Goal: Use online tool/utility: Utilize a website feature to perform a specific function

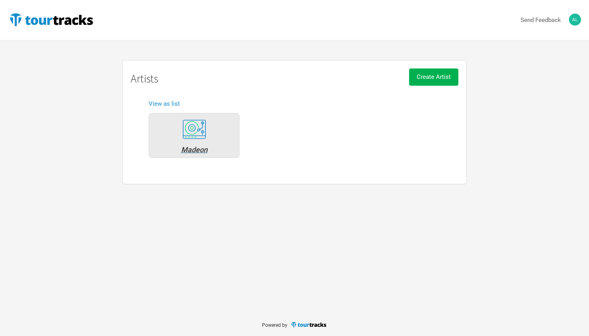
click at [204, 149] on div "Madeon" at bounding box center [194, 149] width 82 height 7
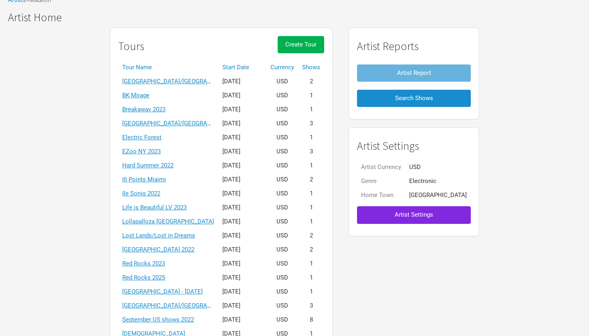
scroll to position [150, 0]
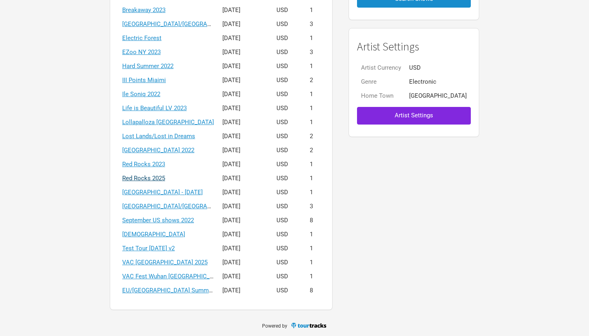
click at [165, 177] on link "Red Rocks 2025" at bounding box center [143, 178] width 43 height 7
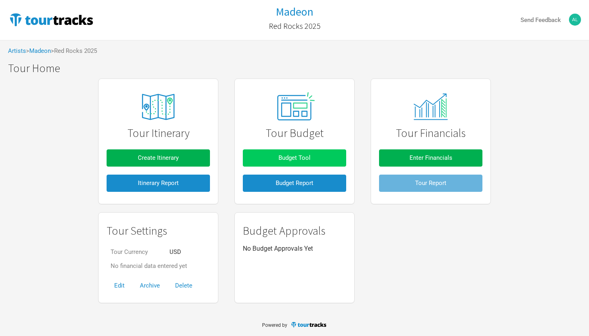
click at [304, 153] on button "Budget Tool" at bounding box center [294, 157] width 103 height 17
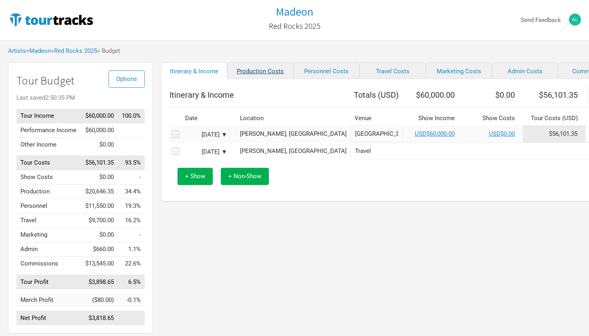
click at [263, 75] on link "Production Costs" at bounding box center [260, 70] width 66 height 17
select select "Shows"
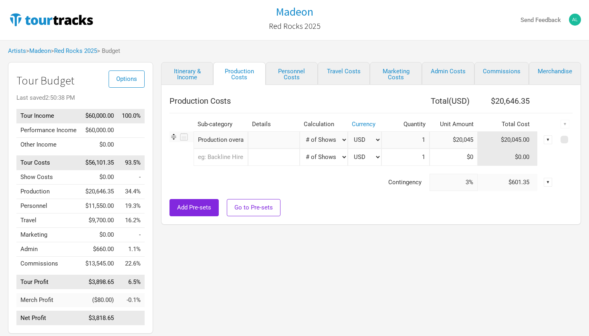
drag, startPoint x: 456, startPoint y: 140, endPoint x: 477, endPoint y: 139, distance: 20.8
click at [477, 139] on input "$20,045" at bounding box center [454, 139] width 48 height 17
type input "$15,891.93"
click at [479, 212] on div "Add Pre-sets Go to Pre-sets" at bounding box center [371, 207] width 403 height 17
click at [205, 72] on link "Itinerary & Income" at bounding box center [187, 73] width 52 height 23
